Goal: Transaction & Acquisition: Purchase product/service

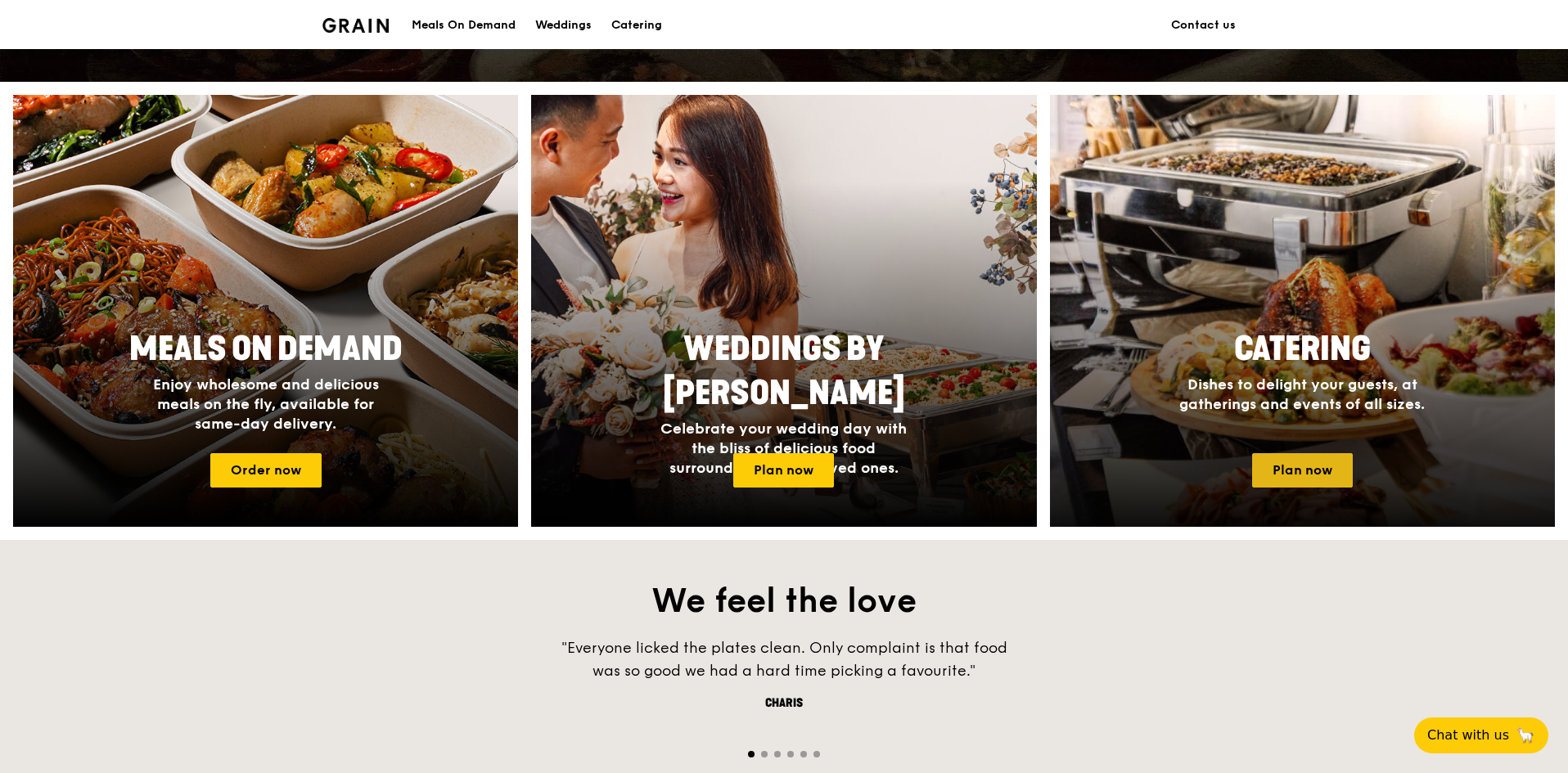
click at [1304, 466] on link "Plan now" at bounding box center [1302, 470] width 101 height 35
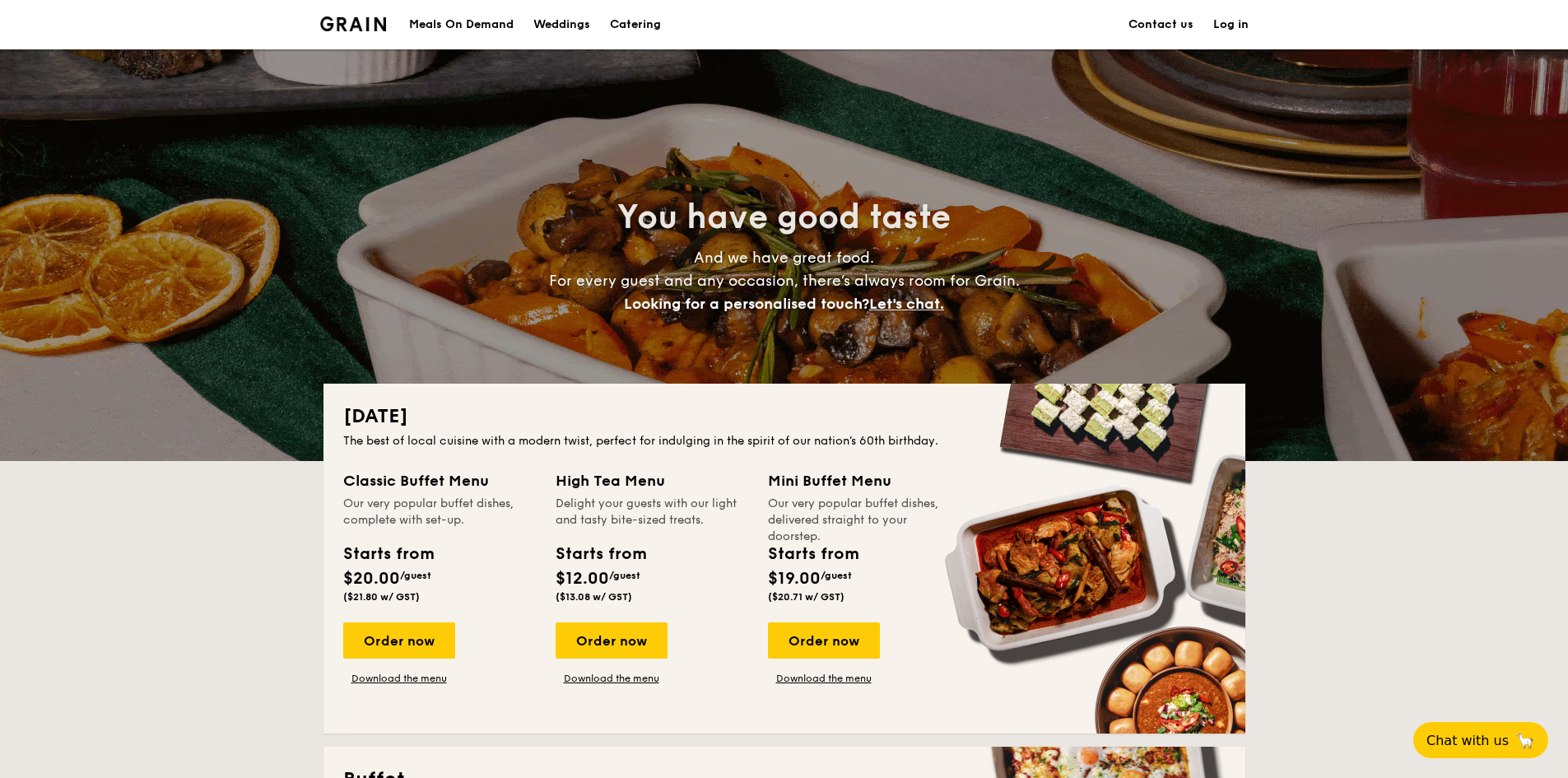
click at [649, 24] on h1 "Catering" at bounding box center [635, 24] width 51 height 50
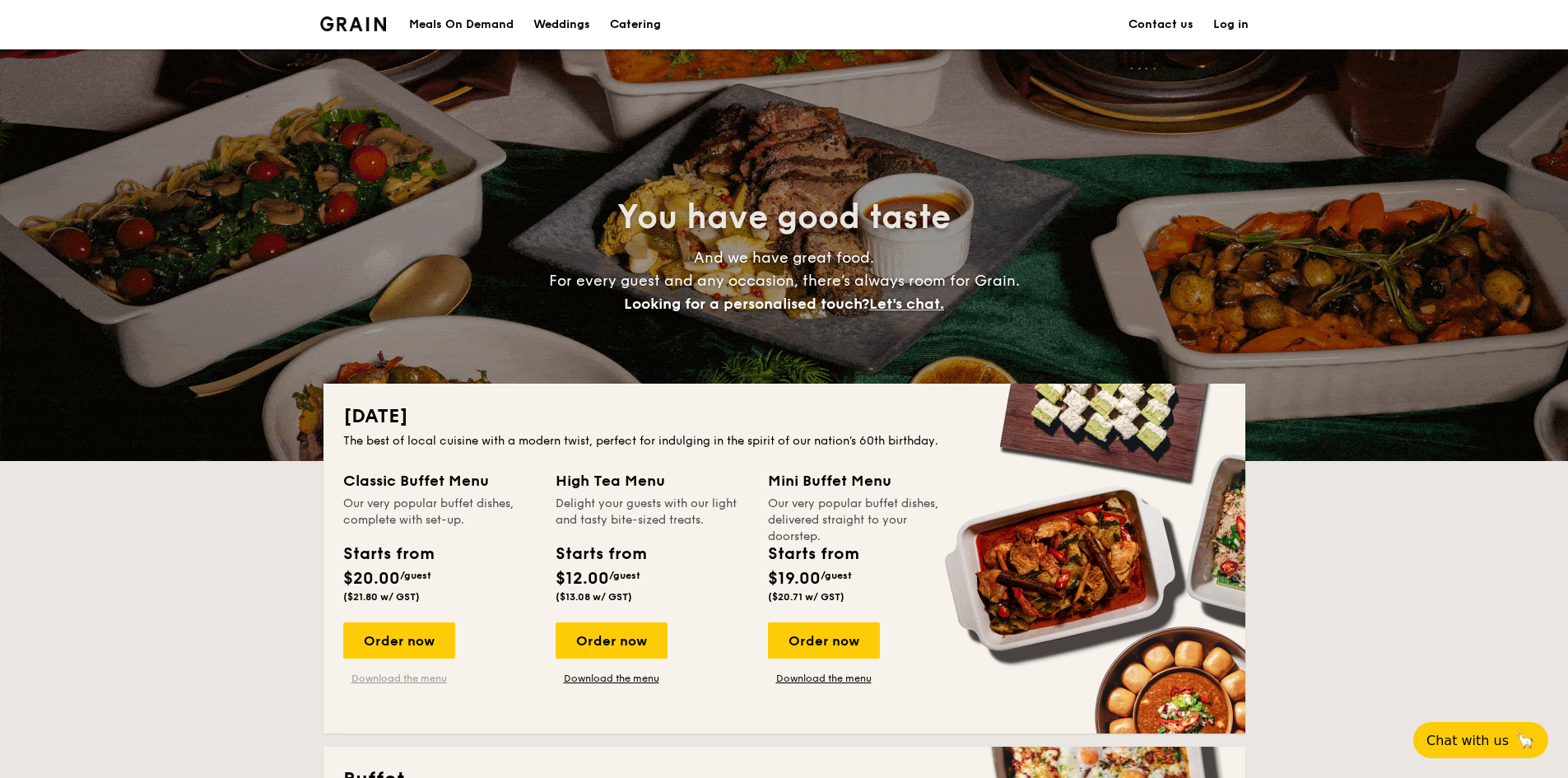
click at [446, 682] on link "Download the menu" at bounding box center [399, 678] width 112 height 13
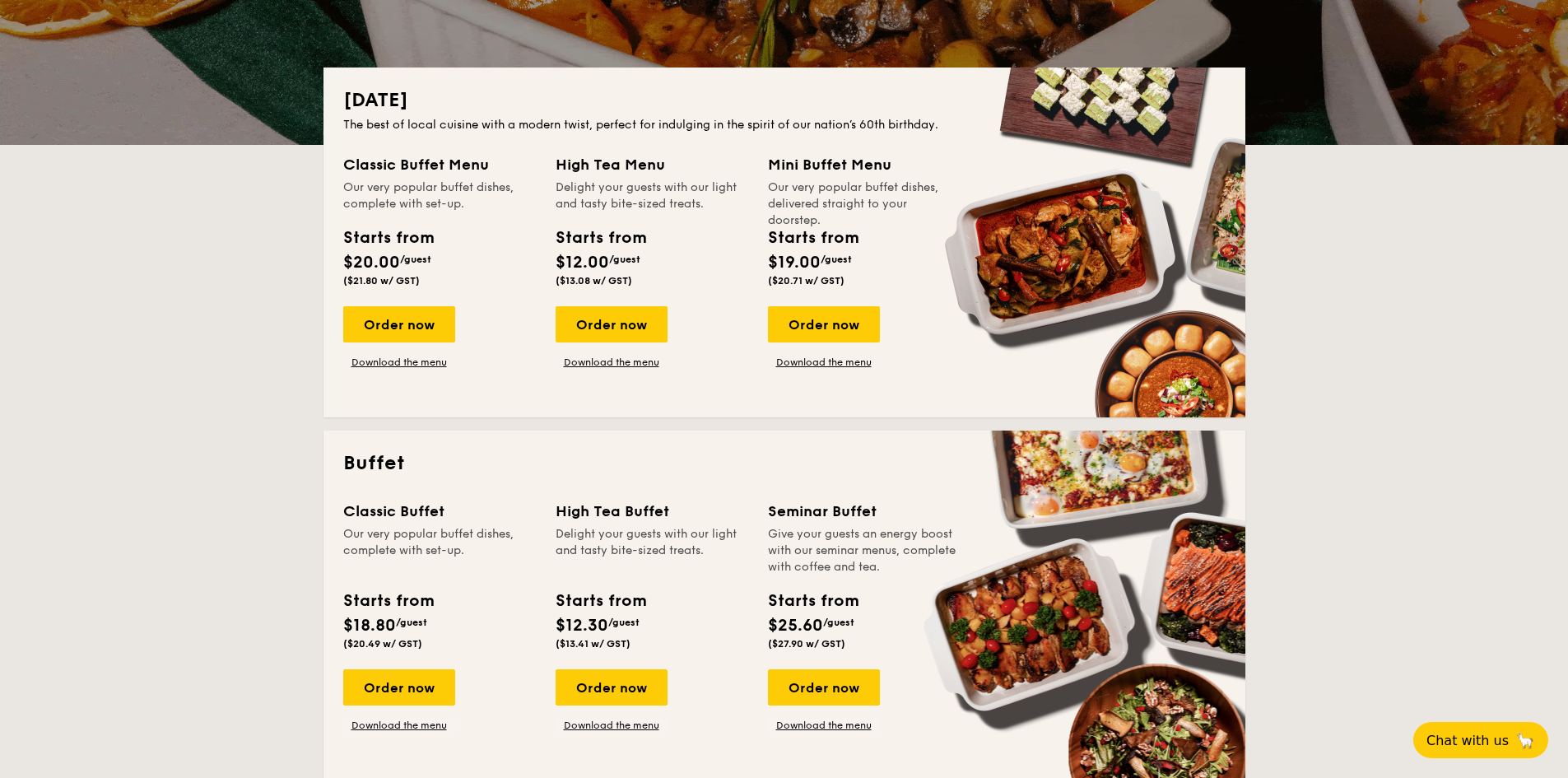
scroll to position [412, 0]
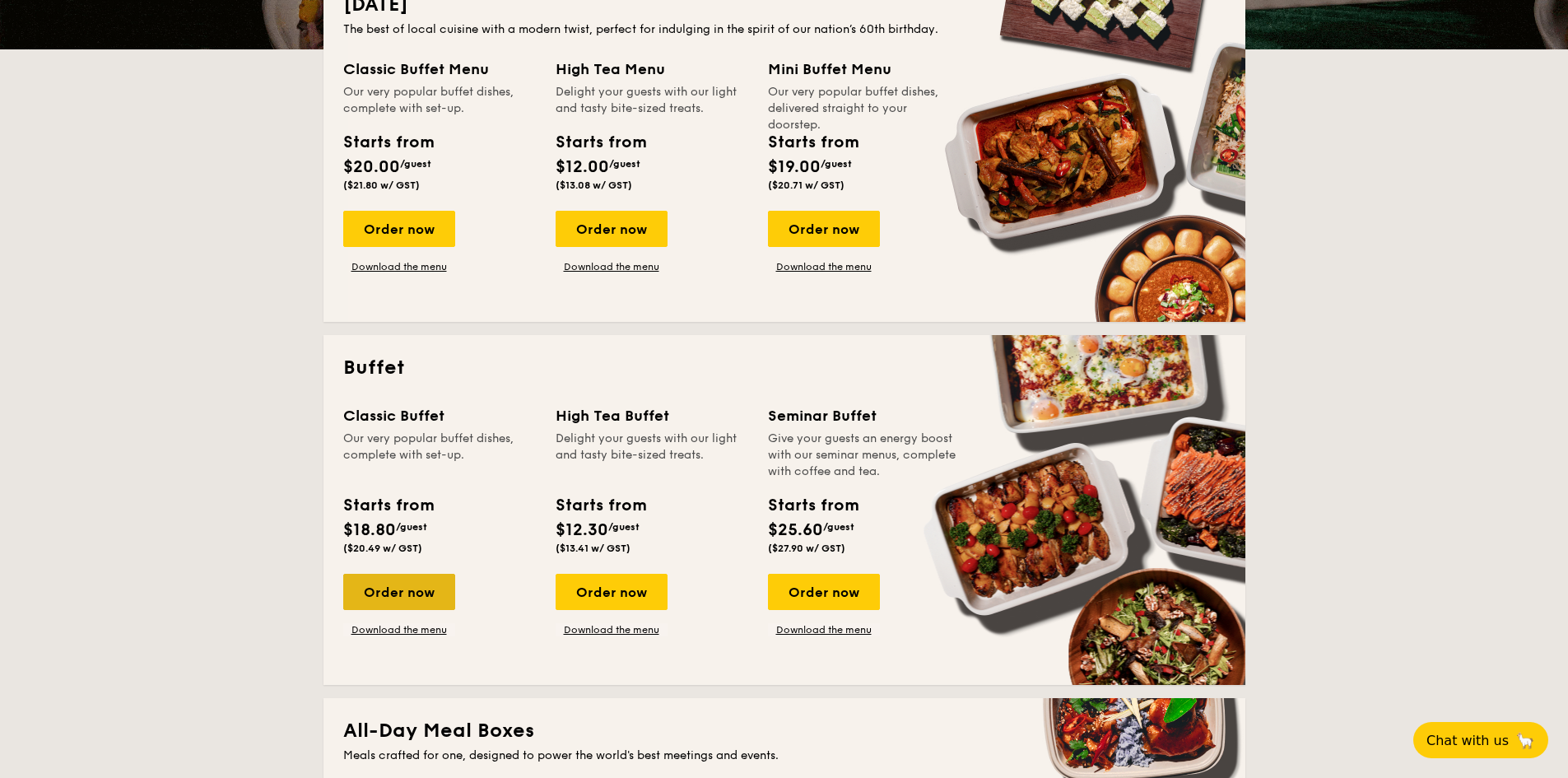
click at [397, 590] on div "Order now" at bounding box center [399, 592] width 112 height 37
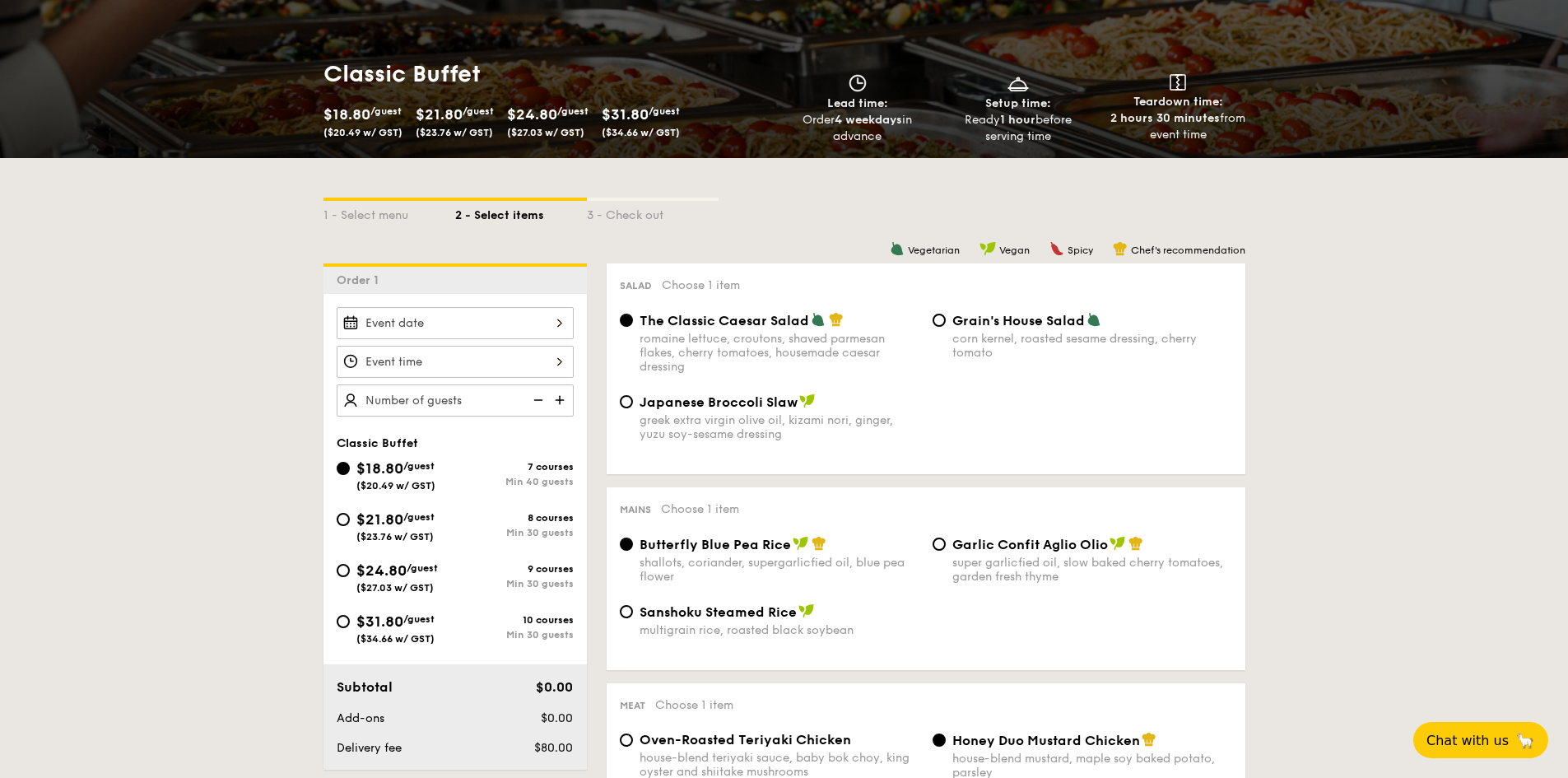
scroll to position [247, 0]
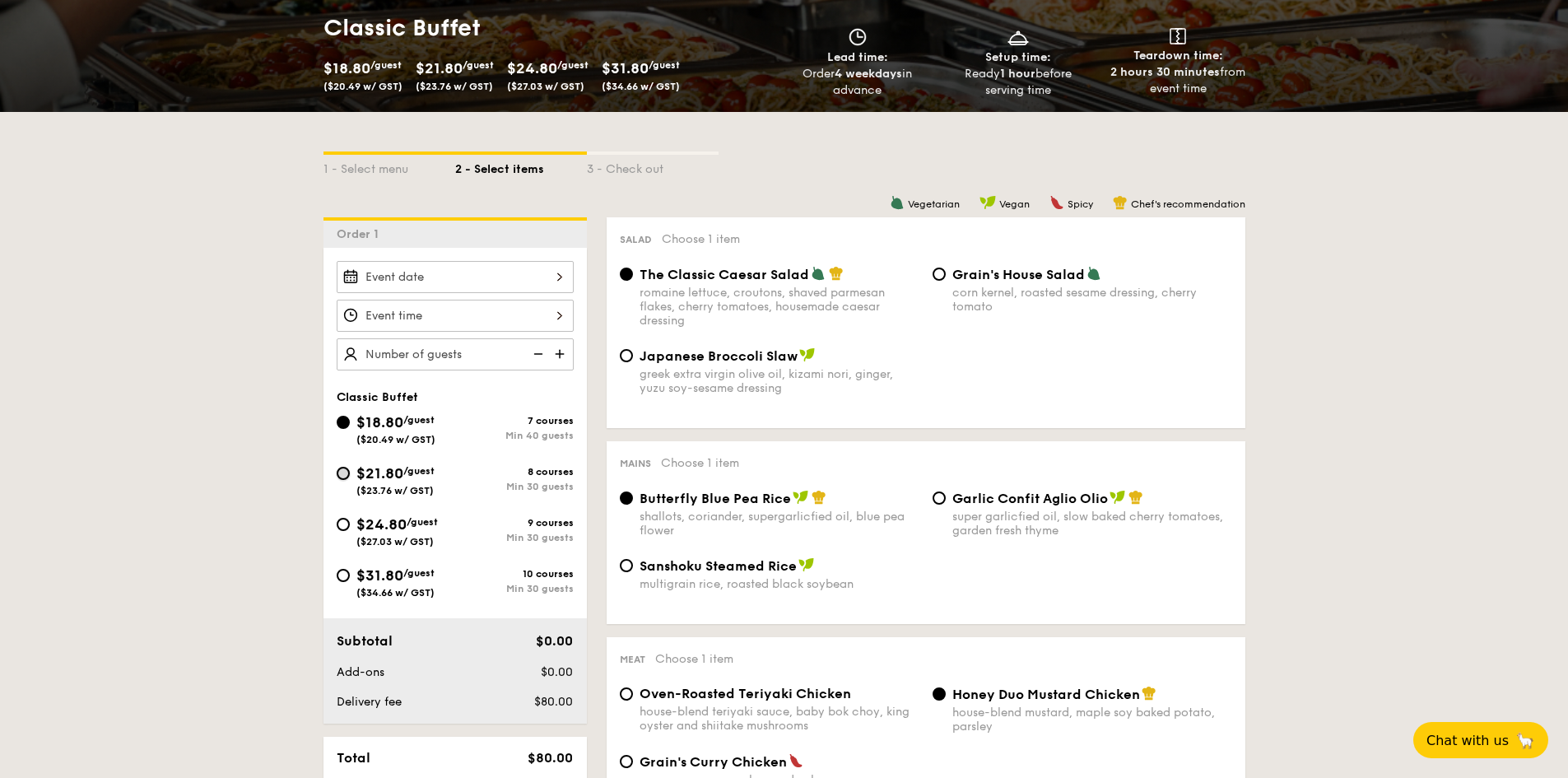
click at [348, 478] on input "$21.80 /guest ($23.76 w/ GST) 8 courses Min 30 guests" at bounding box center [343, 473] width 13 height 13
radio input "true"
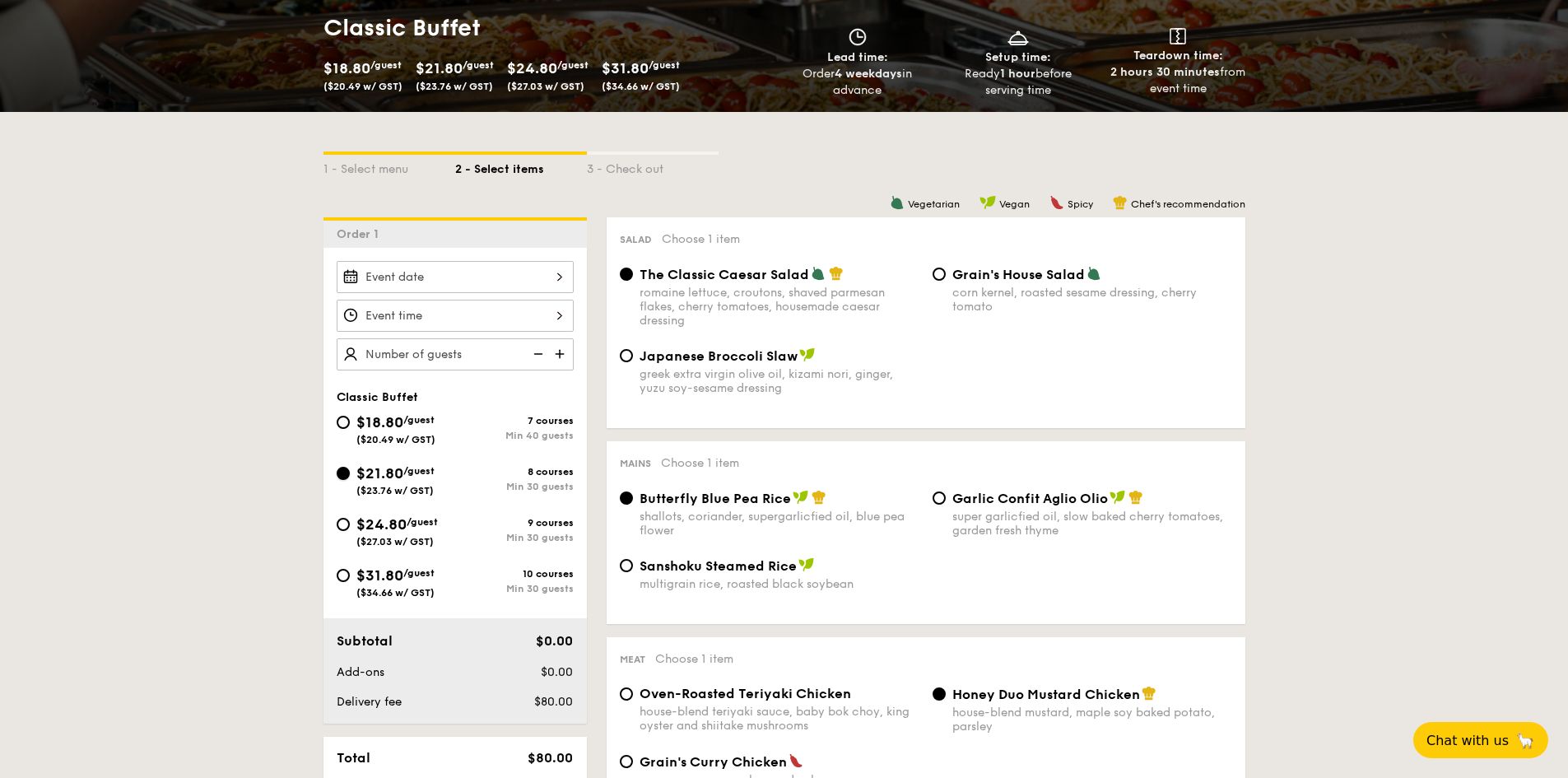
radio input "true"
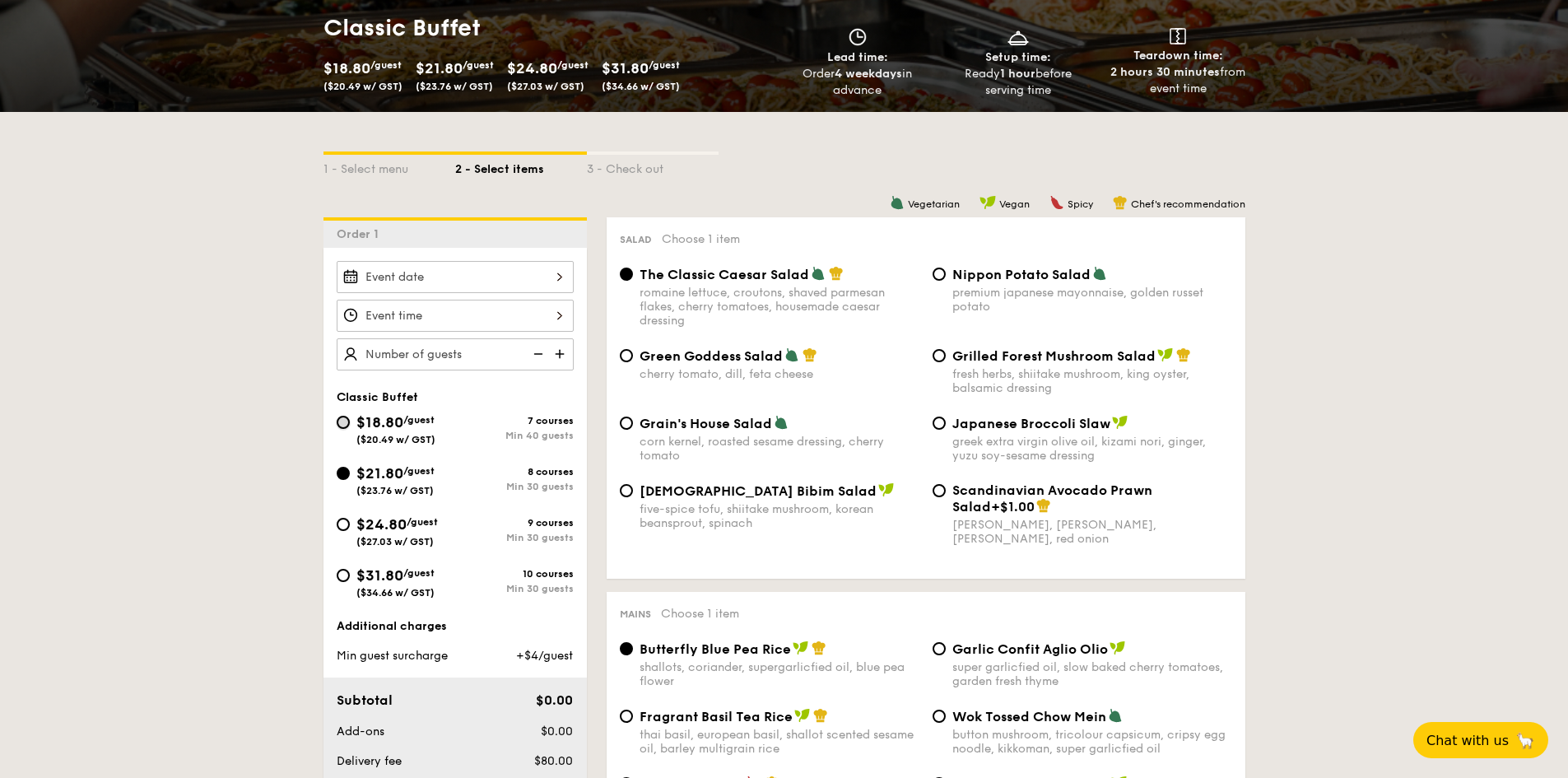
click at [344, 426] on input "$18.80 /guest ($20.49 w/ GST) 7 courses Min 40 guests" at bounding box center [343, 422] width 13 height 13
radio input "true"
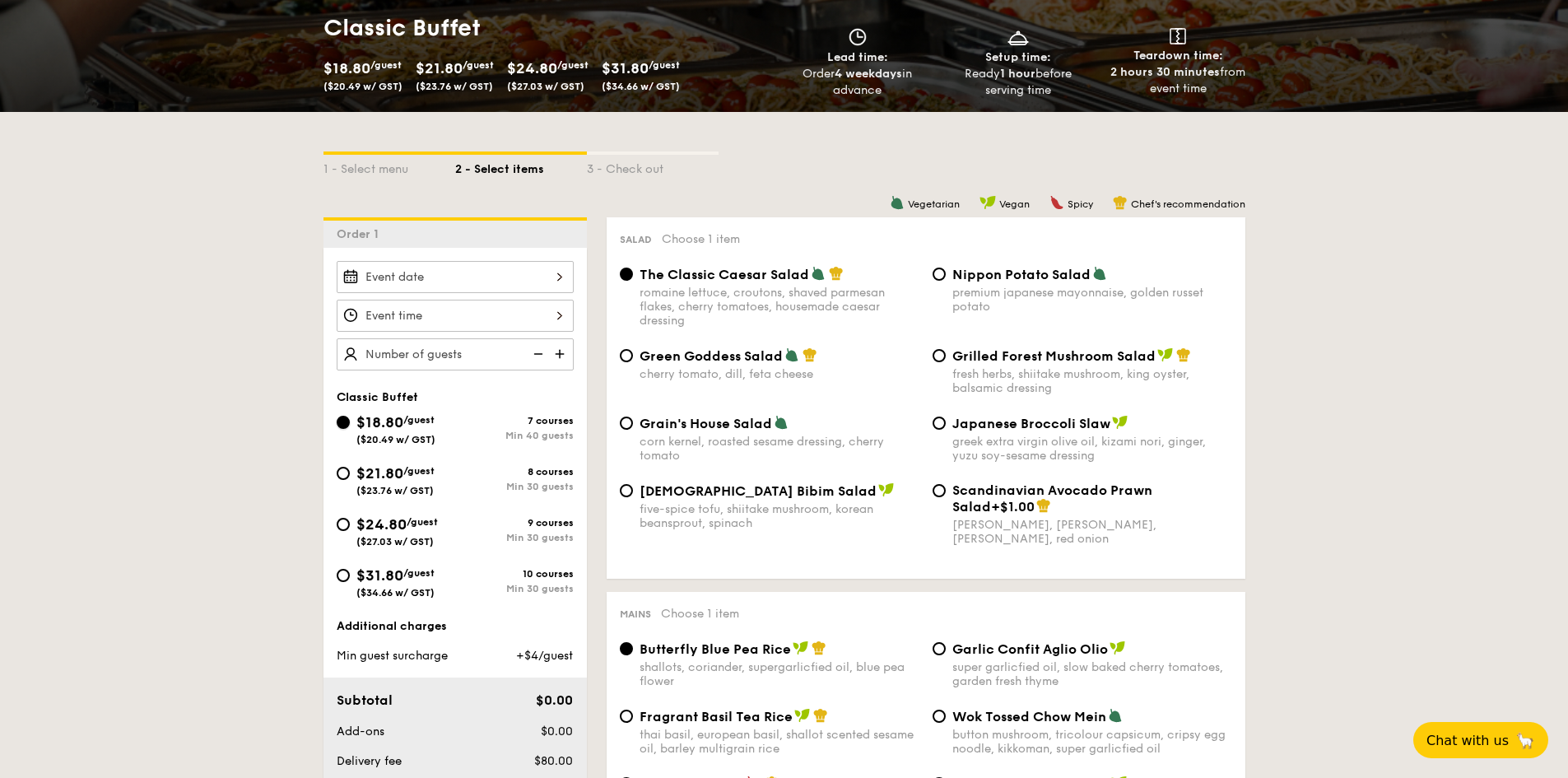
radio input "true"
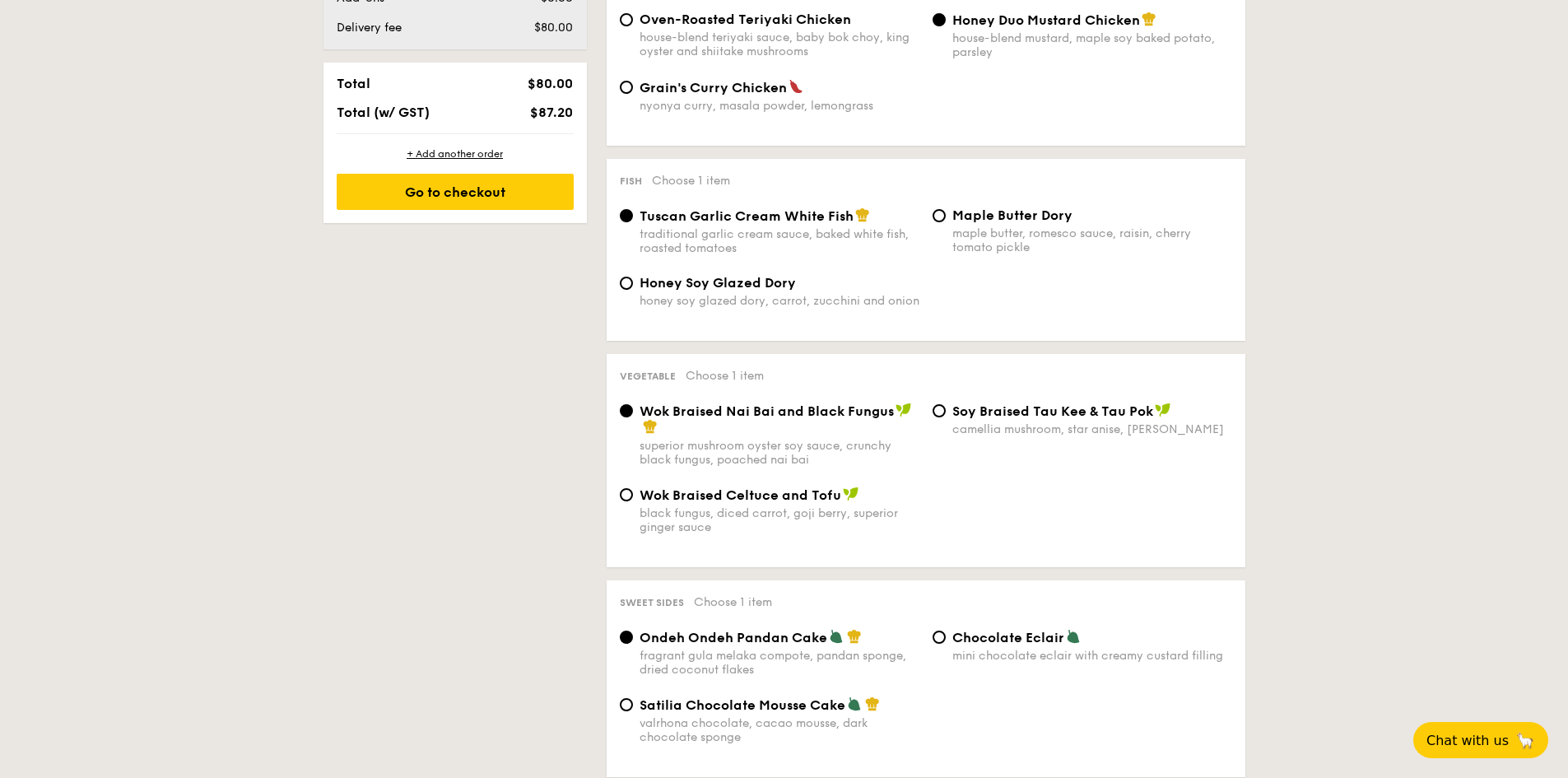
scroll to position [988, 0]
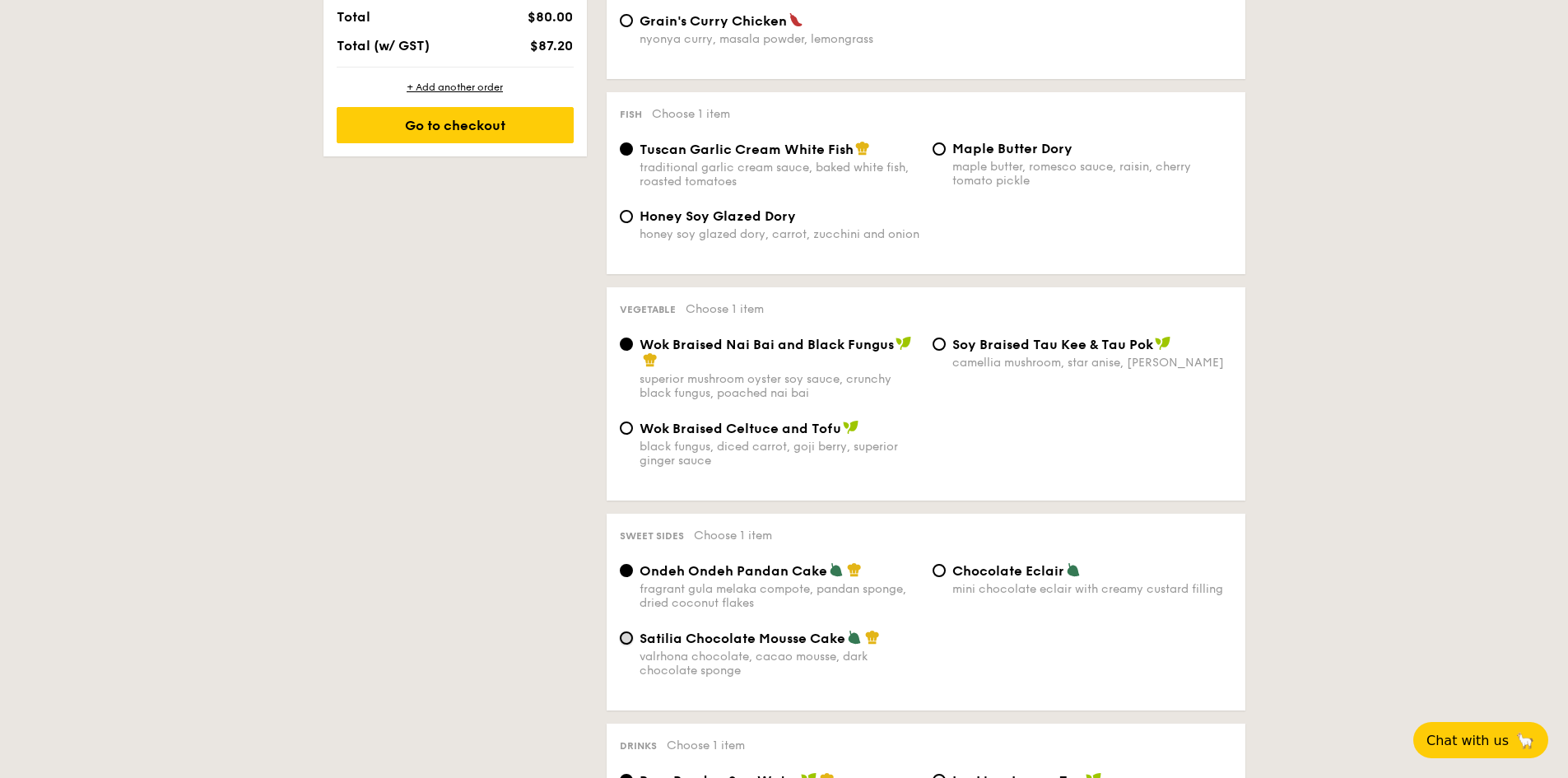
click at [632, 637] on input "Satilia Chocolate Mousse Cake valrhona chocolate, cacao mousse, dark chocolate …" at bounding box center [626, 638] width 13 height 13
radio input "true"
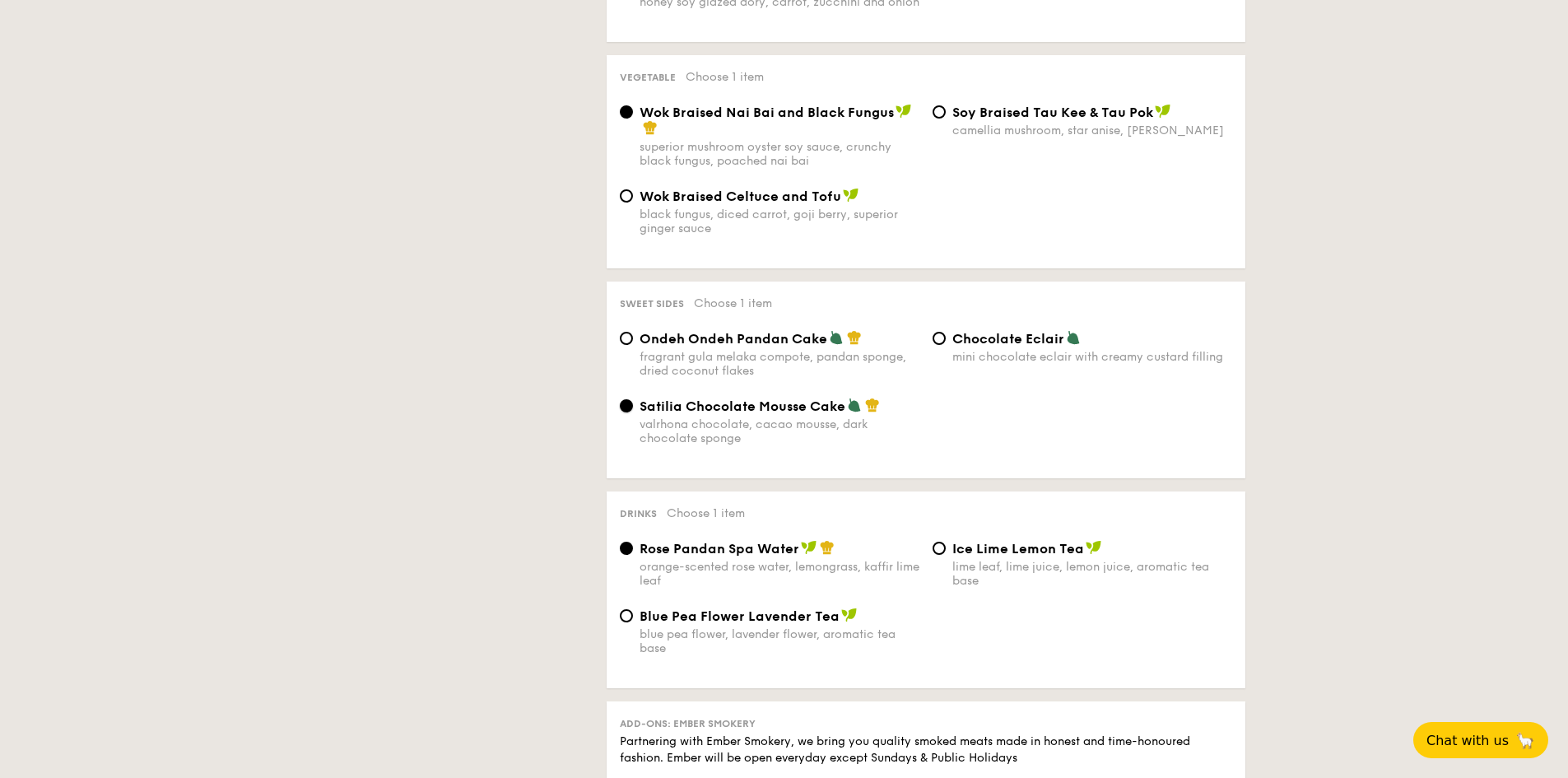
scroll to position [1235, 0]
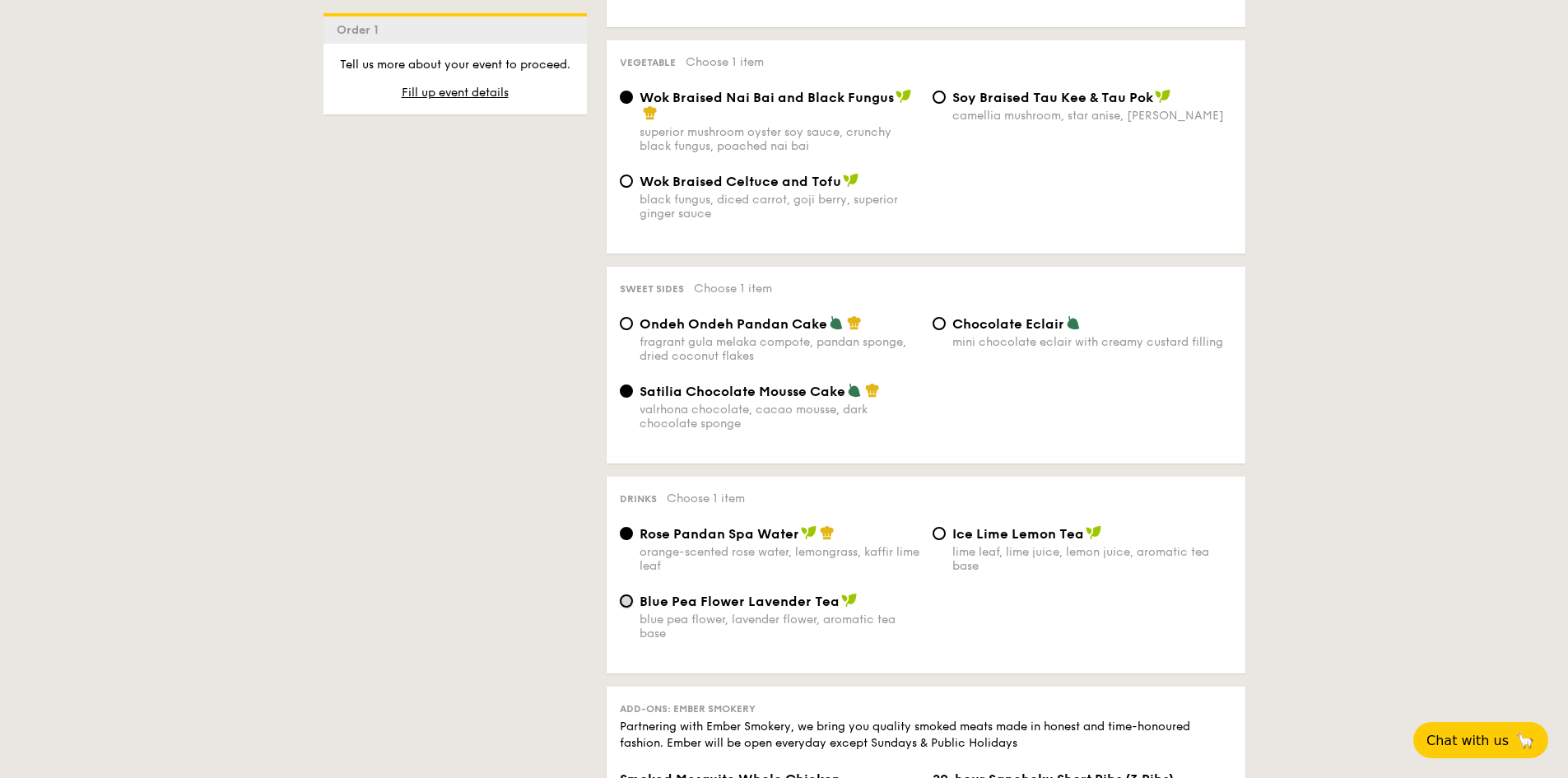
click at [626, 607] on input "Blue Pea Flower Lavender Tea blue pea flower, lavender flower, aromatic tea base" at bounding box center [626, 601] width 13 height 13
radio input "true"
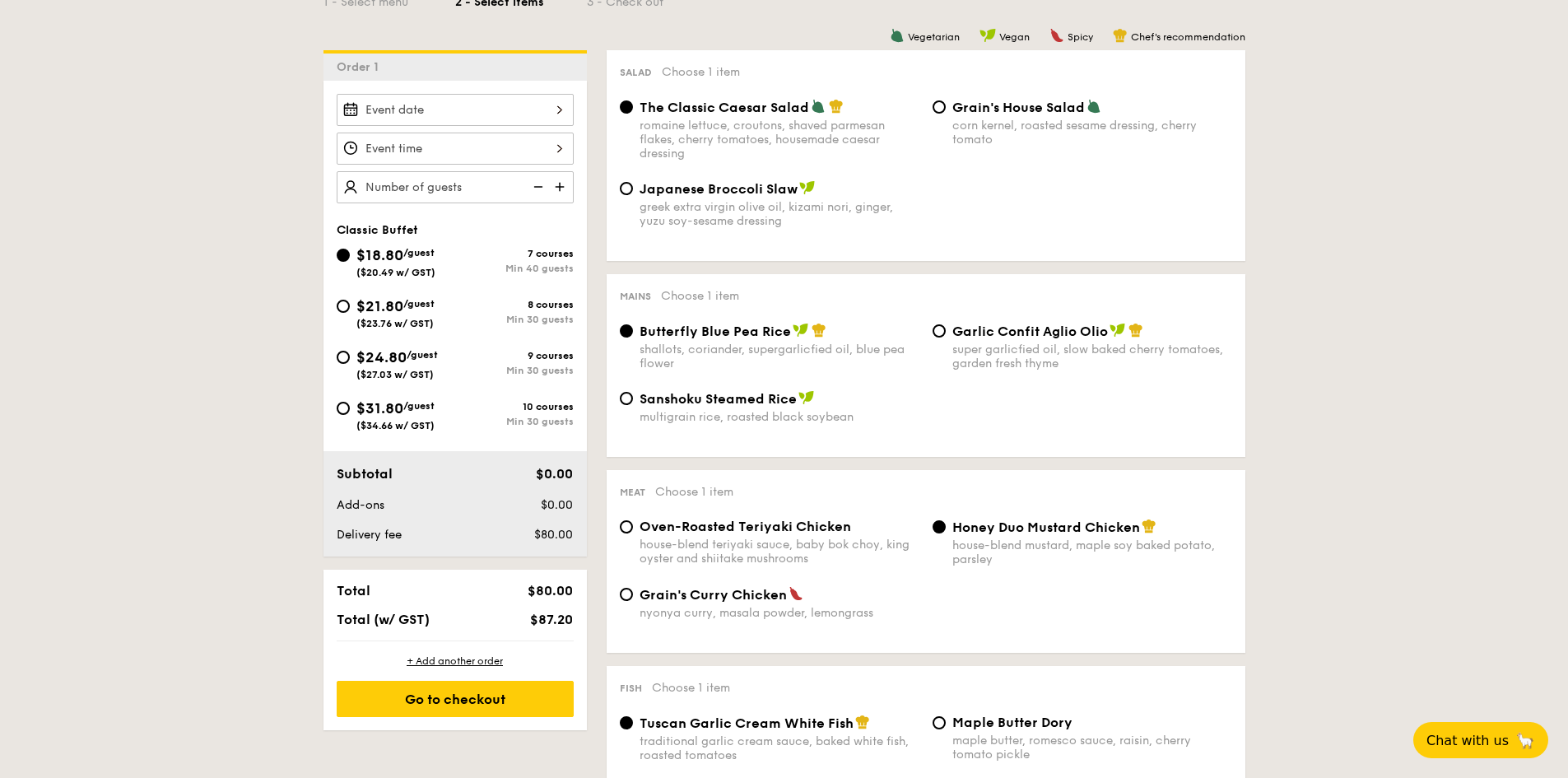
scroll to position [412, 0]
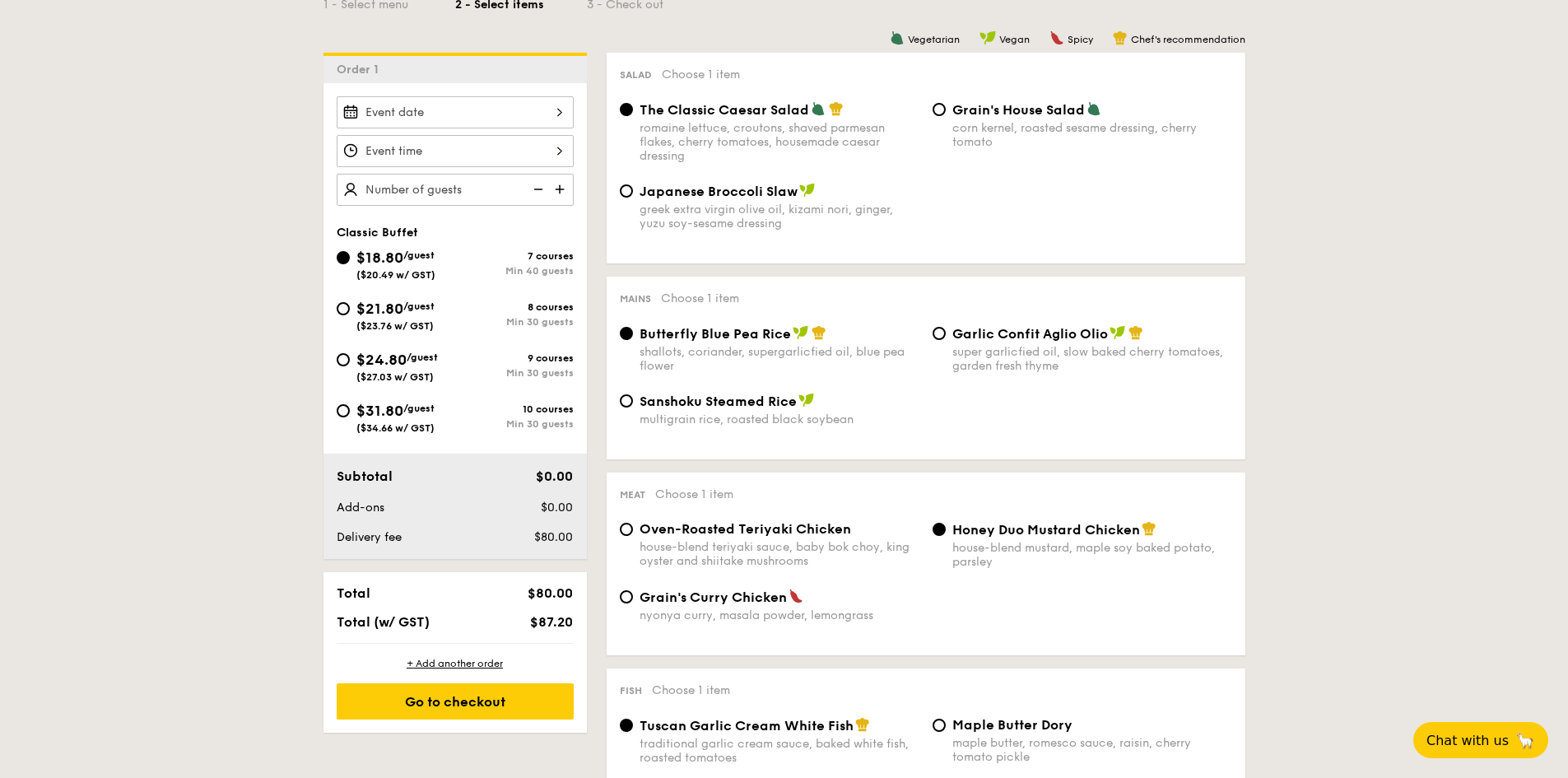
click at [557, 190] on img at bounding box center [562, 189] width 24 height 31
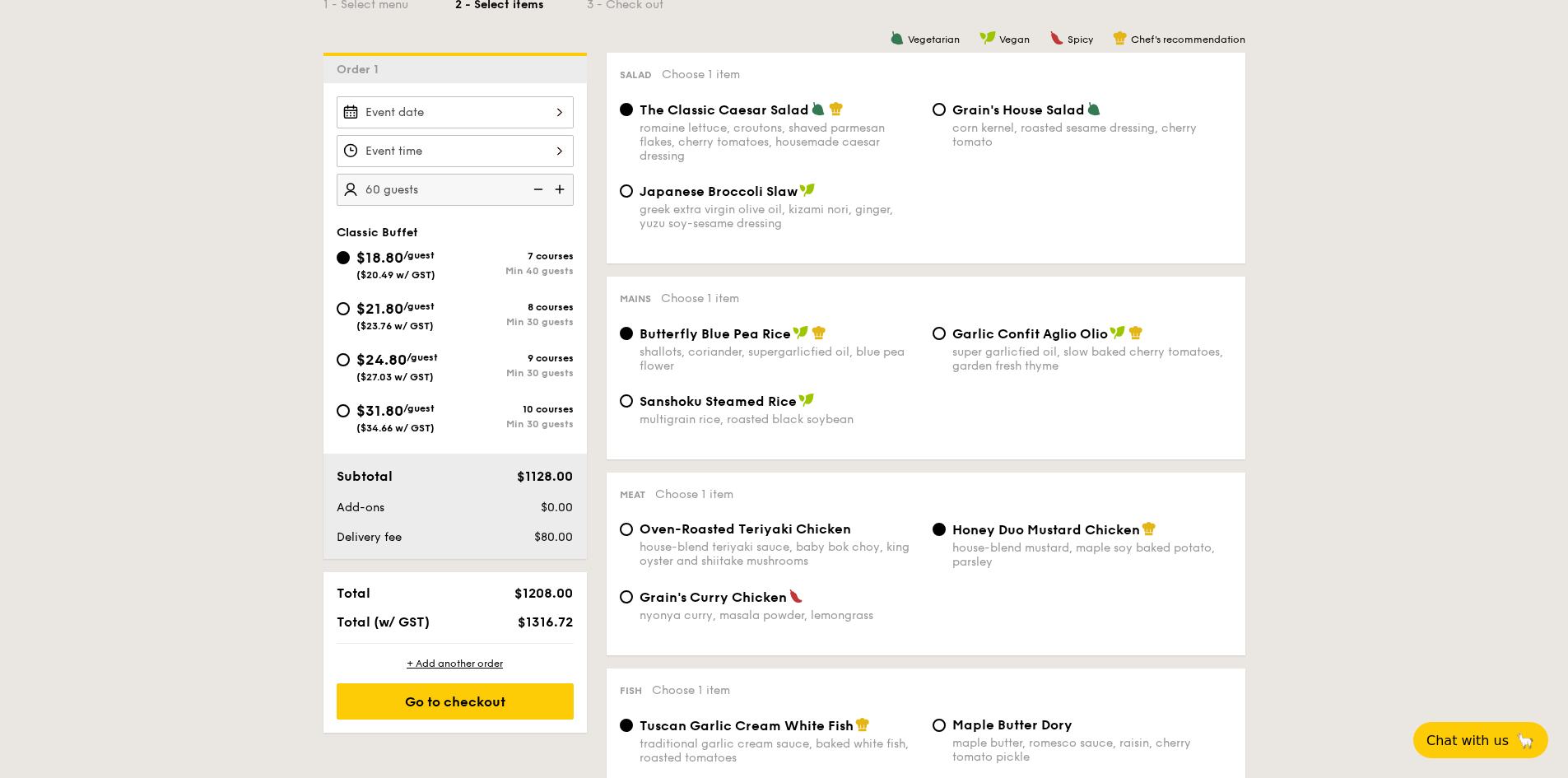
click at [557, 190] on img at bounding box center [562, 189] width 24 height 31
click at [537, 193] on img at bounding box center [536, 189] width 24 height 31
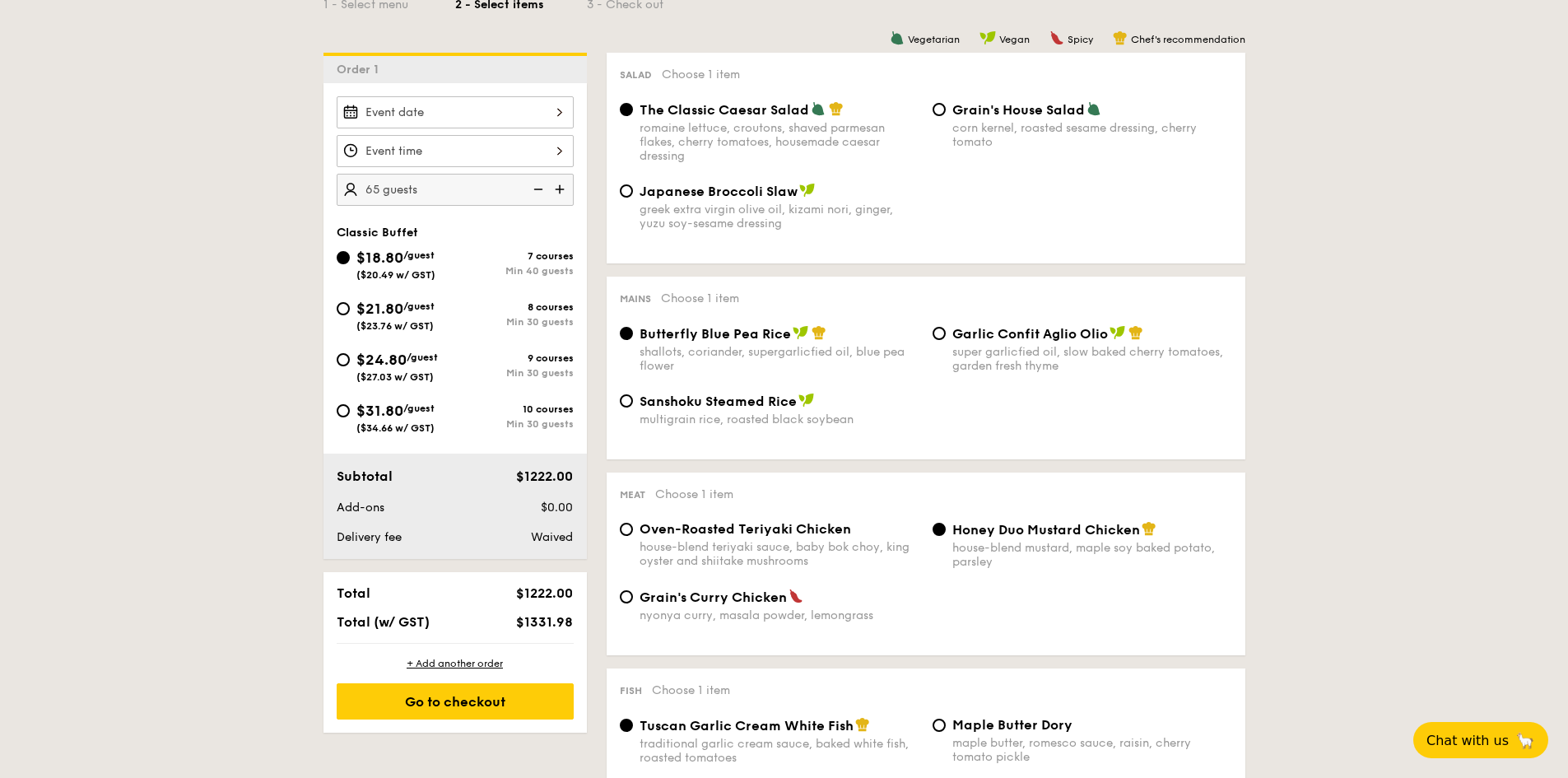
click at [537, 193] on img at bounding box center [536, 189] width 24 height 31
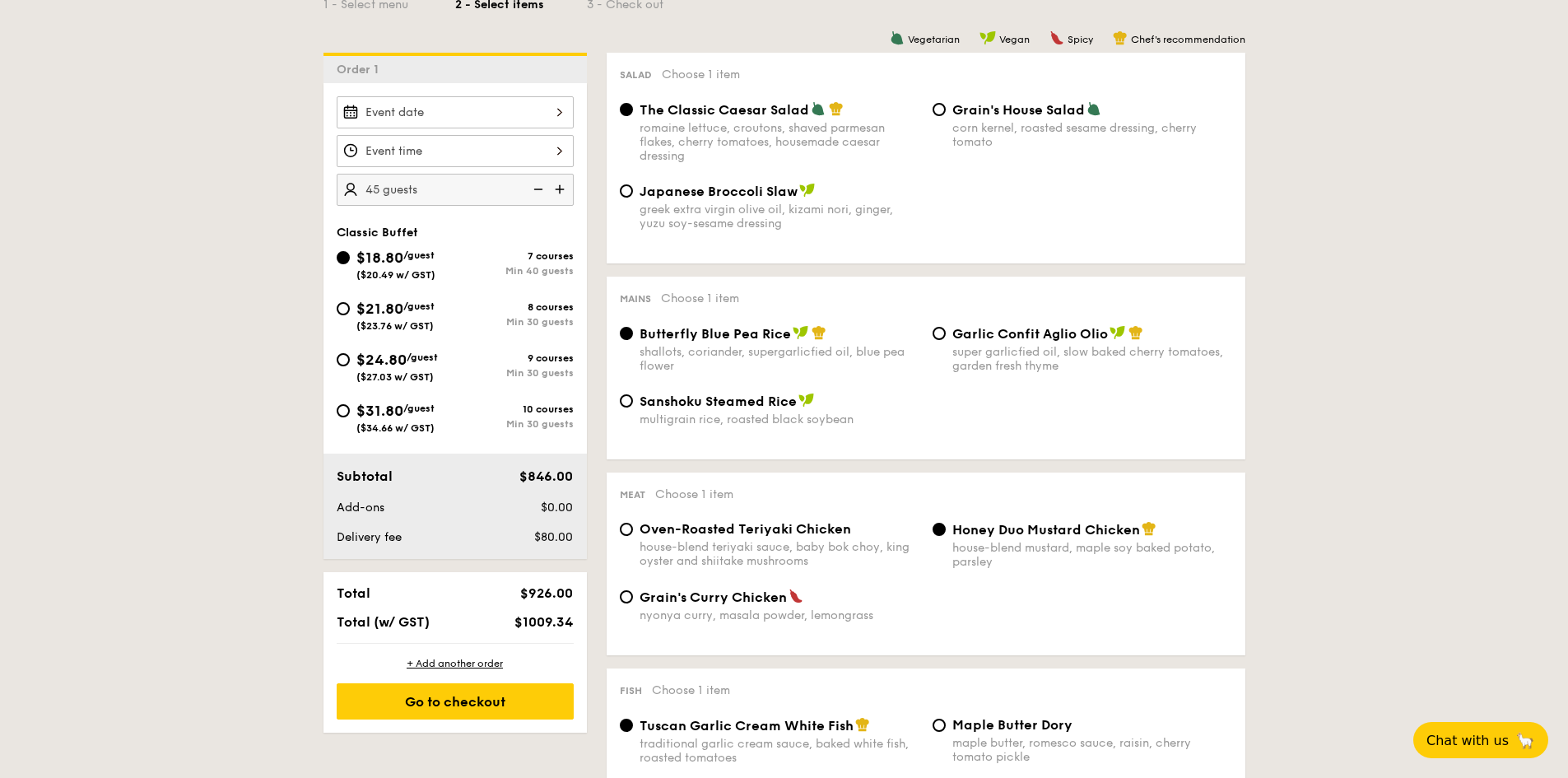
type input "40 guests"
drag, startPoint x: 103, startPoint y: 724, endPoint x: 135, endPoint y: 708, distance: 35.8
